Goal: Transaction & Acquisition: Purchase product/service

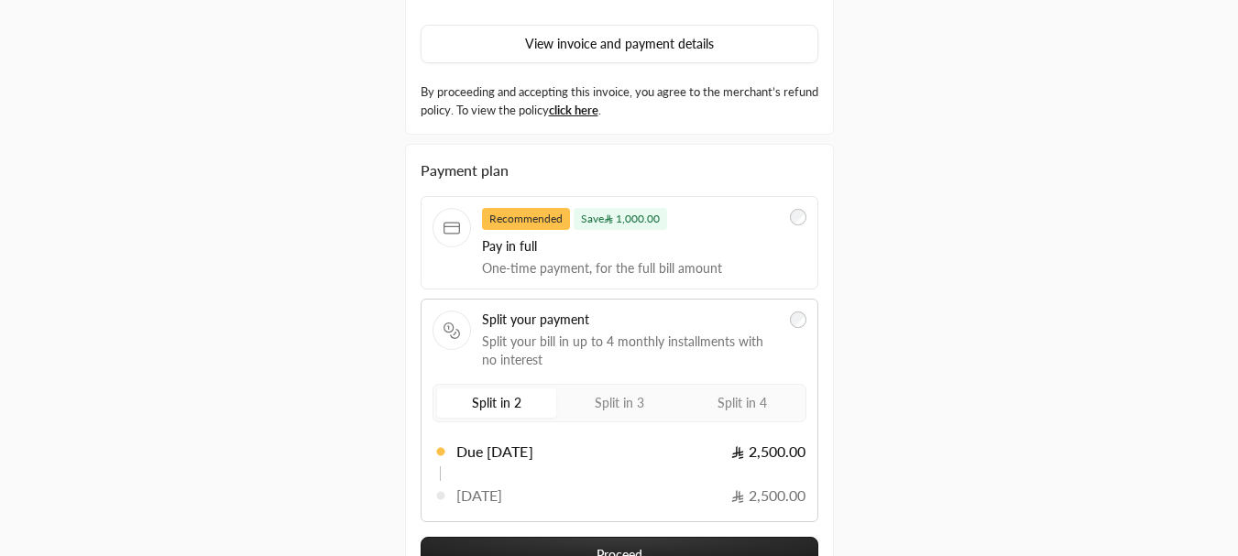
scroll to position [294, 0]
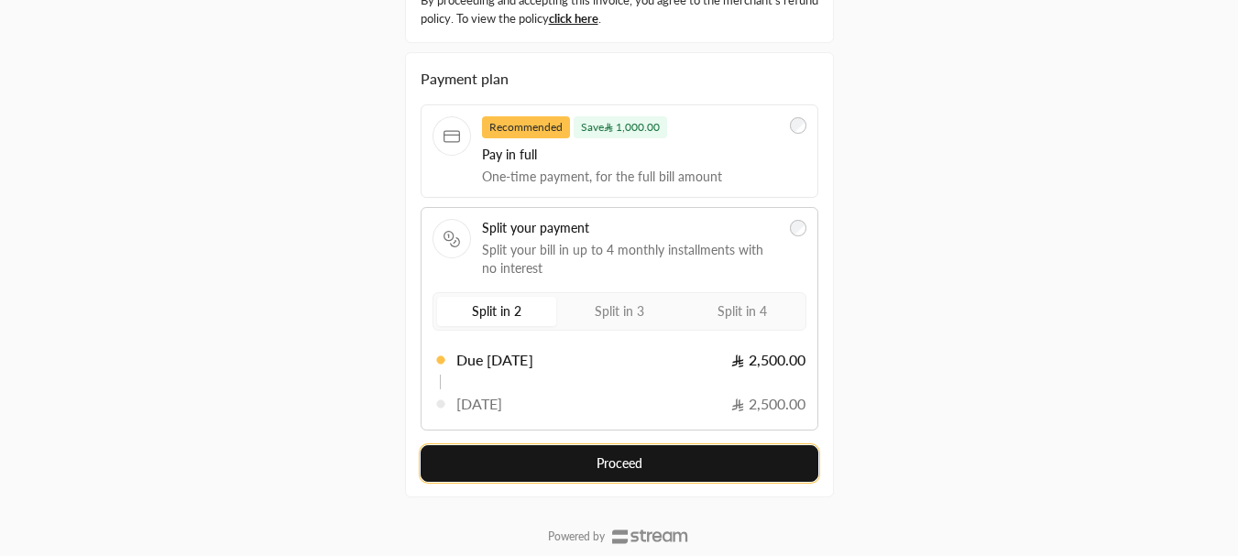
click at [605, 468] on button "Proceed" at bounding box center [620, 463] width 398 height 37
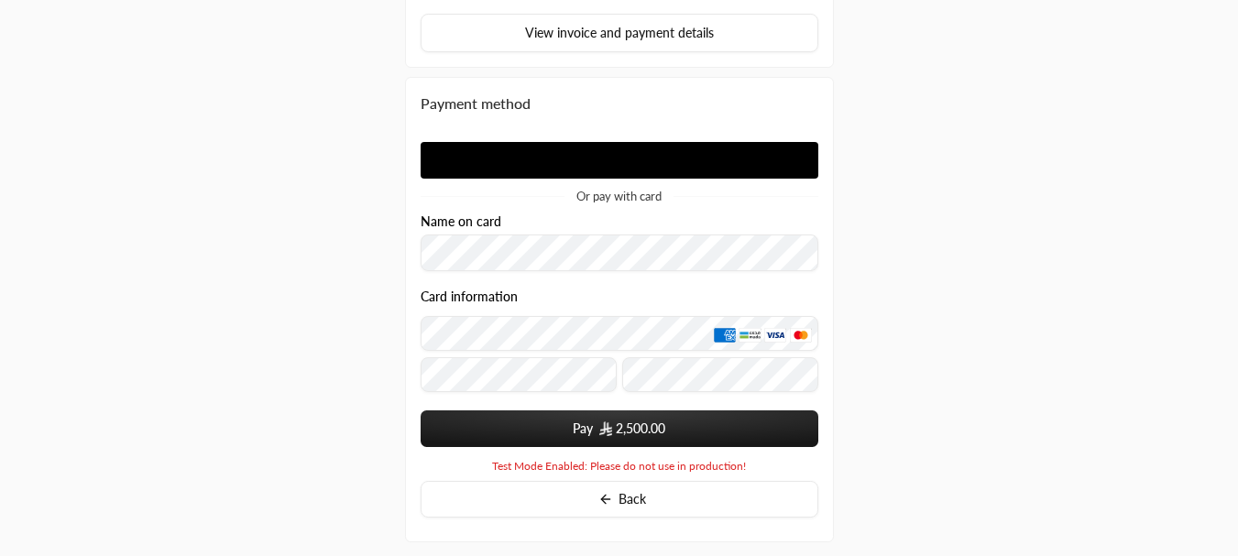
scroll to position [294, 0]
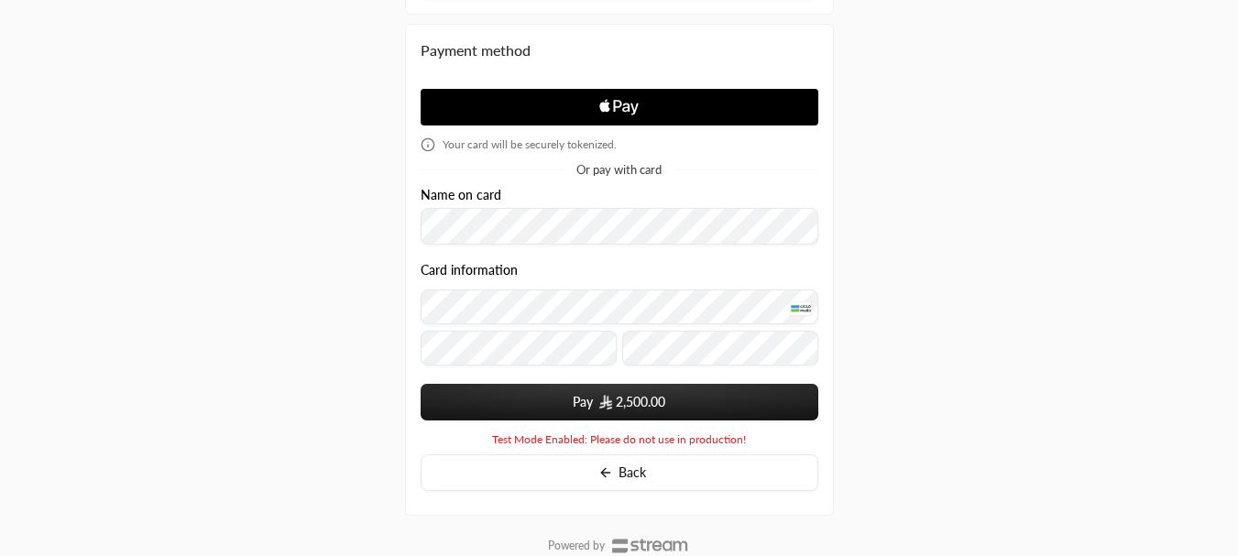
click at [601, 382] on form "Name on card Card information Pay 2,500.00 You card data will be saved upon sub…" at bounding box center [620, 305] width 398 height 234
click at [613, 397] on span "2,500.00" at bounding box center [632, 402] width 67 height 18
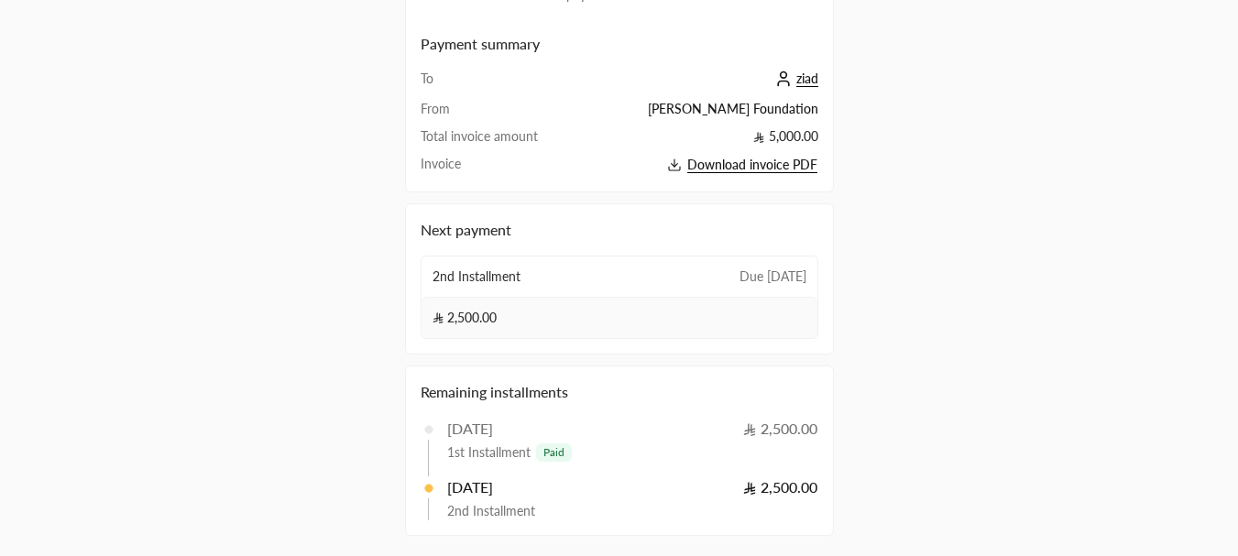
scroll to position [271, 0]
